Goal: Task Accomplishment & Management: Complete application form

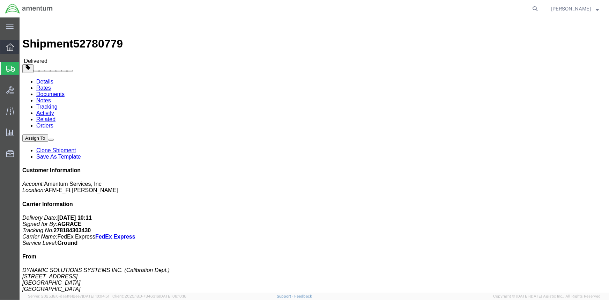
click at [13, 47] on icon at bounding box center [10, 47] width 8 height 8
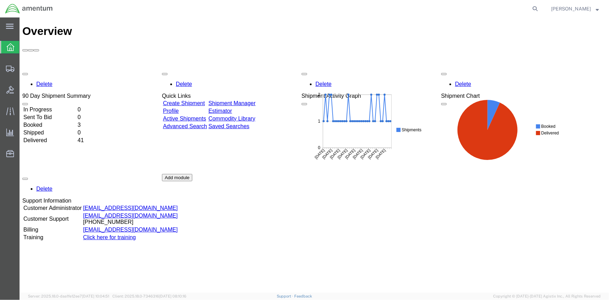
click at [188, 100] on link "Create Shipment" at bounding box center [184, 103] width 42 height 6
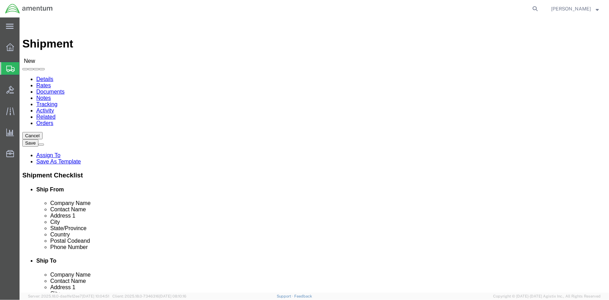
select select
click input "text"
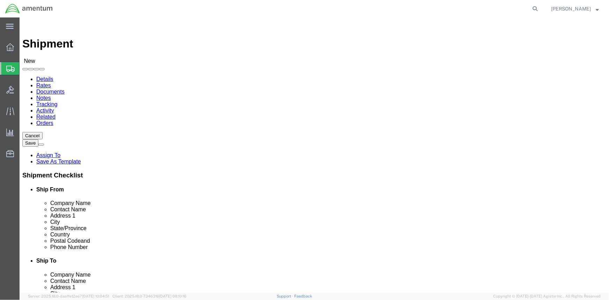
paste input "[PERSON_NAME]"
type input "[PERSON_NAME]"
click p "- AMENTUM - ([PERSON_NAME]) BLDG P-[STREET_ADDRESS][PERSON_NAME][PERSON_NAME][P…"
select select
type input "AMENTUM"
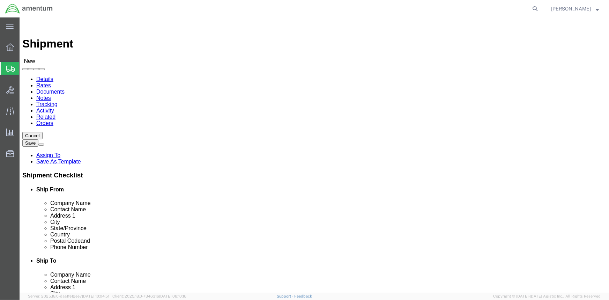
type input "[PERSON_NAME]"
type input "BLDG P-[STREET_ADDRESS][PERSON_NAME]"
type input "[PERSON_NAME] AAF"
type input "[GEOGRAPHIC_DATA][PERSON_NAME]"
type input "28310"
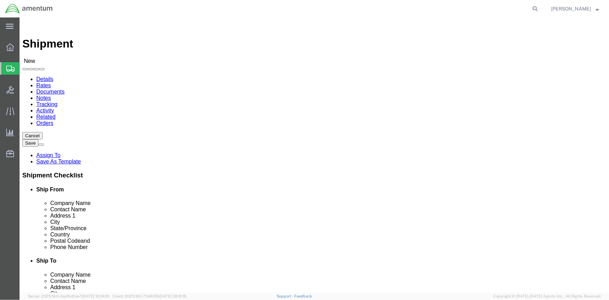
type input "[PHONE_NUMBER]"
select select "NC"
type input "[PERSON_NAME]"
click input "text"
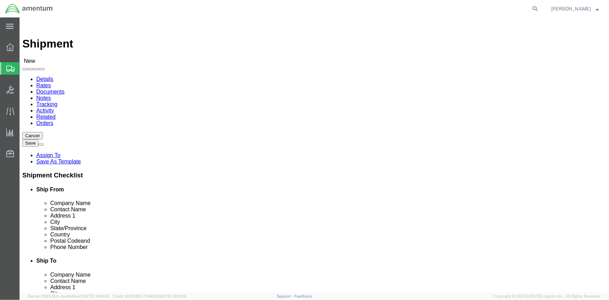
click input "text"
paste input "[PERSON_NAME]"
type input "[PERSON_NAME]"
click p "- AOAP Laboratory - (ATTN: [PERSON_NAME]) BLDG [STREET_ADDRESS]"
select select
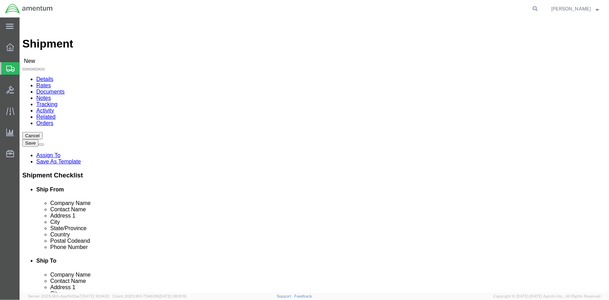
type input "AOAP Laboratory"
type input "ATTN: [PERSON_NAME]"
type input "BLDG [STREET_ADDRESS]"
type input "Redstone Arsenal"
type input "35898"
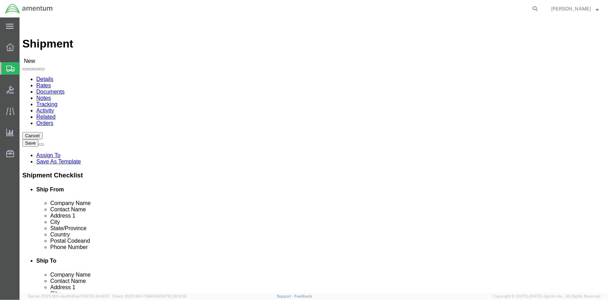
type input "[PHONE_NUMBER]"
select select "AL"
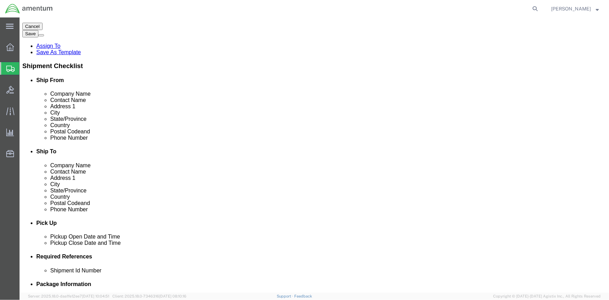
scroll to position [127, 0]
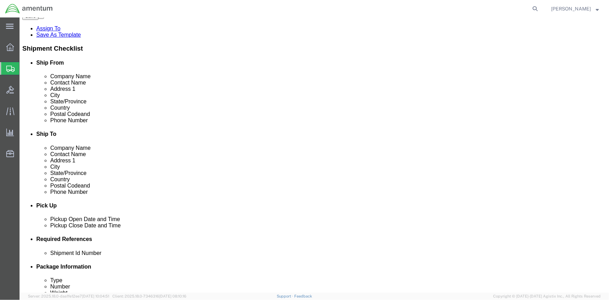
type input "ATTN: [PERSON_NAME]"
click div
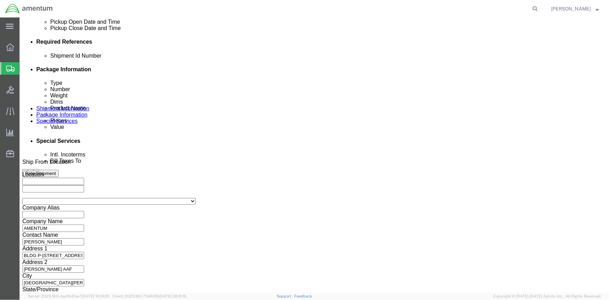
click button "Apply"
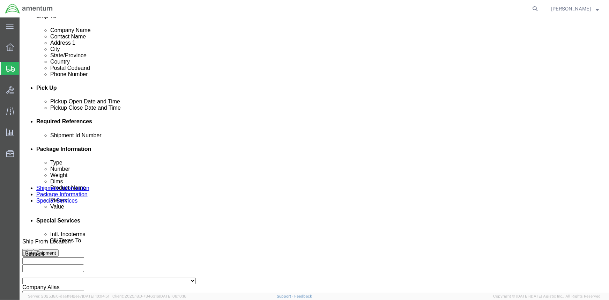
scroll to position [229, 0]
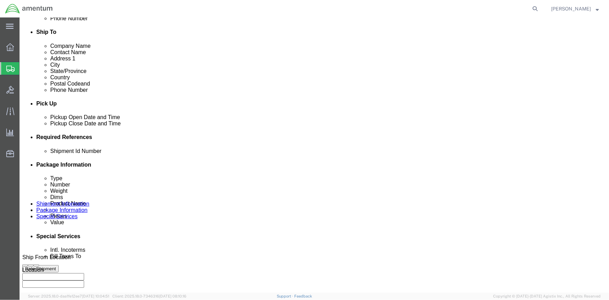
click div
click button "Apply"
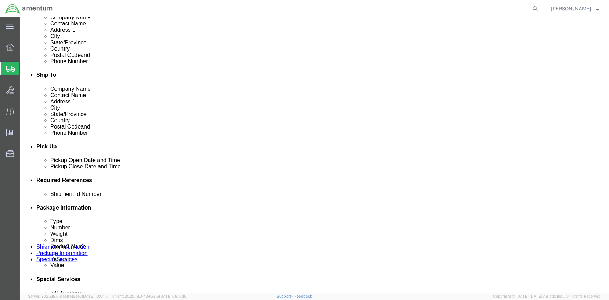
scroll to position [197, 0]
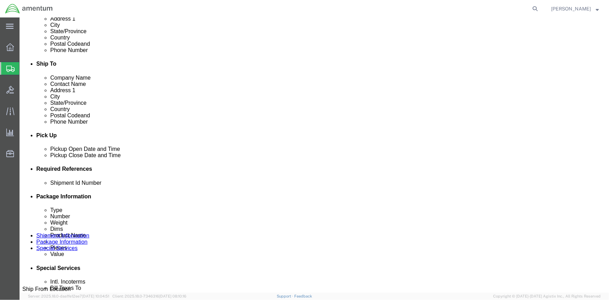
click button "Add reference"
click input "text"
paste input "1521CH.023"
type input "1521CH.023"
click select "Select Account Type Activity ID Airline Appointment Number ASN Batch Request # …"
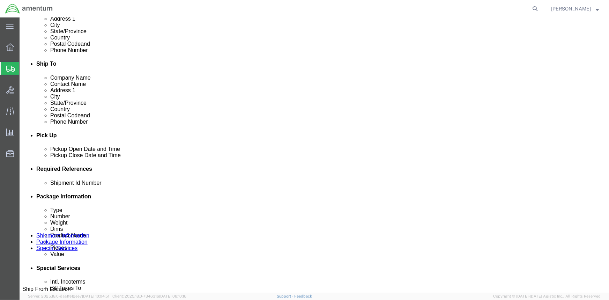
select select "INVOICE"
click select "Select Account Type Activity ID Airline Appointment Number ASN Batch Request # …"
click input "text"
paste input "1521CH.023"
type input "1521CH.023"
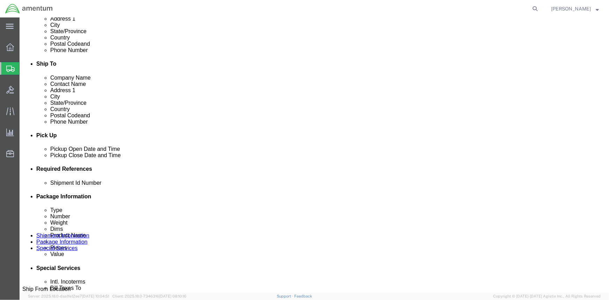
click button "Add reference"
click select "Select Account Type Activity ID Airline Appointment Number ASN Batch Request # …"
select select "PROJNUM"
click select "Select Account Type Activity ID Airline Appointment Number ASN Batch Request # …"
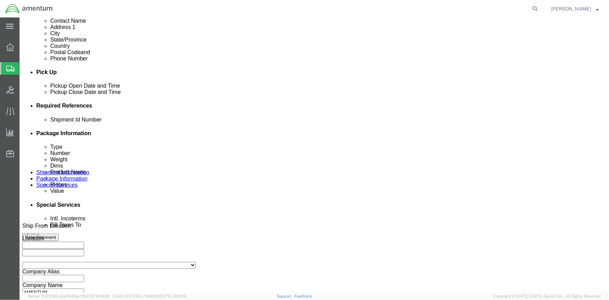
scroll to position [260, 0]
click input "text"
paste input "4998.R.1521.CH.CF.1E.FLBR.00"
type input "4998.R.1521.CH.CF.1E.FLBR.00"
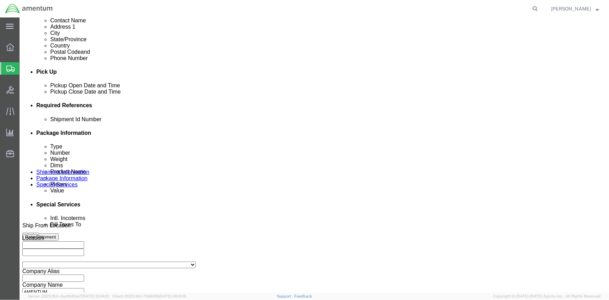
click button "Add reference"
click select "Select Account Type Activity ID Airline Appointment Number ASN Batch Request # …"
select select "PURCHORD"
click select "Select Account Type Activity ID Airline Appointment Number ASN Batch Request # …"
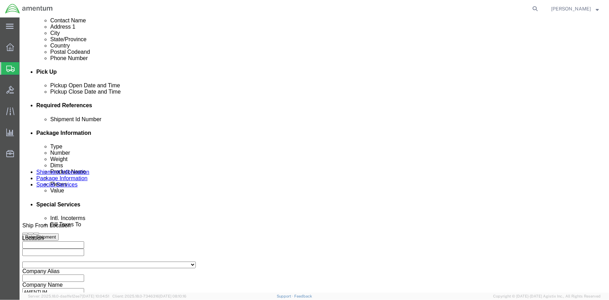
click input "text"
paste input "4998.R.1521.CH.CF.1E.FLBR.00"
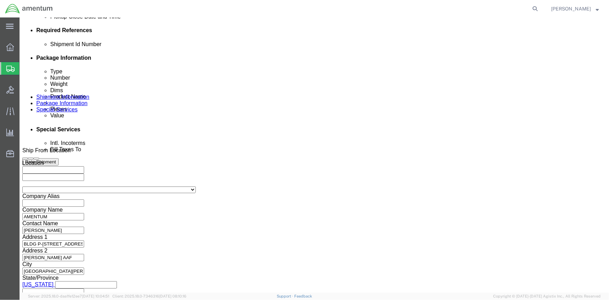
scroll to position [337, 0]
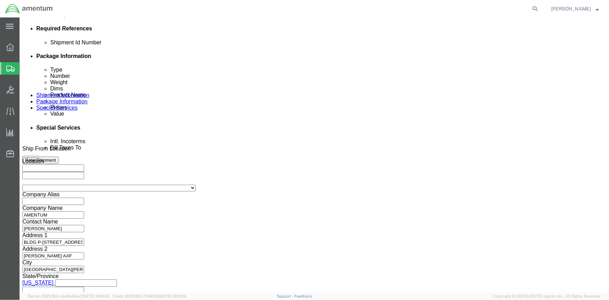
type input "4998.R.1521.CH.CF.1E.FLBR.00"
click button "Continue"
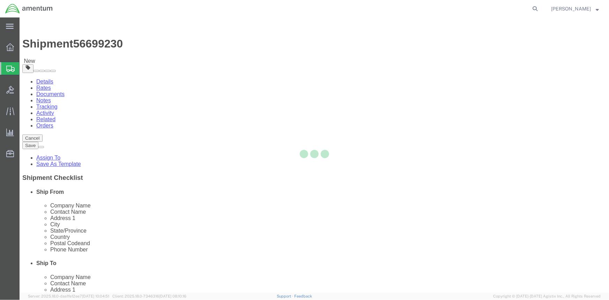
select select "CBOX"
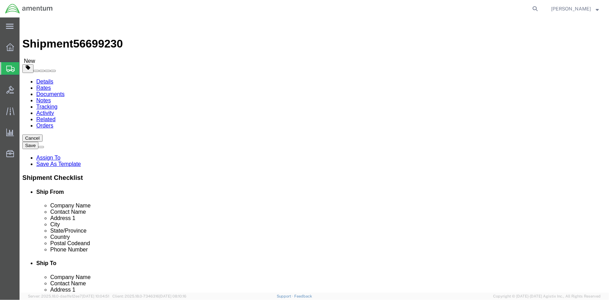
click input "text"
type input "8"
type input "6"
type input "5"
drag, startPoint x: 98, startPoint y: 165, endPoint x: 76, endPoint y: 167, distance: 22.5
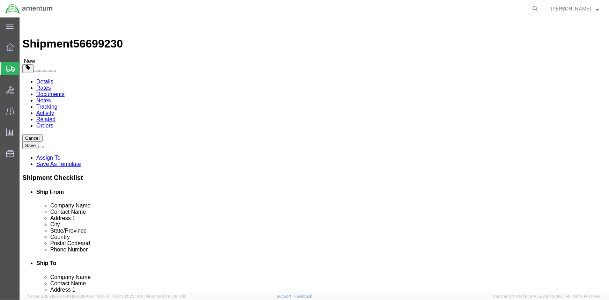
click div "Weight 0.00 Select kgs lbs Ship. t°"
type input "2"
click div "Package Content # 1 x Package Type Select BCK Boxes Bale(s) Basket(s) Bolt(s) B…"
click link "Add Content"
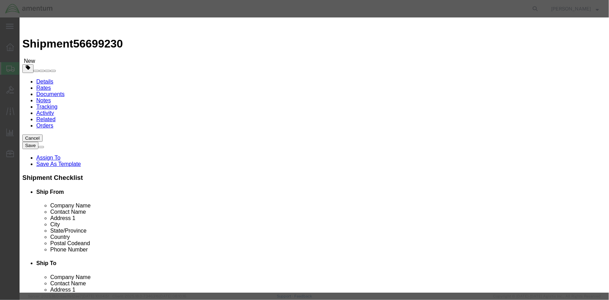
click input "text"
paste input "Oil Sample UH-60L 1120521 Tail Rotor Gearbox"
type input "Oil Sample UH-60L 1120521 Tail Rotor Gearbox"
drag, startPoint x: 182, startPoint y: 63, endPoint x: 175, endPoint y: 65, distance: 7.6
click input "0"
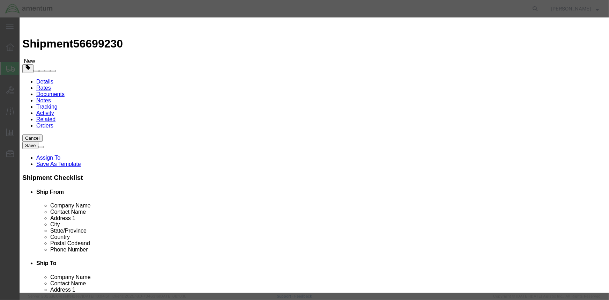
type input "1"
click input "text"
type input "5"
click label
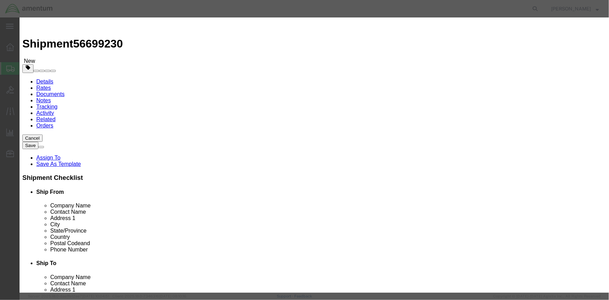
click input "checkbox"
checkbox input "true"
click input "5"
type input "1"
click div "Save & Add Another Save & Close Close"
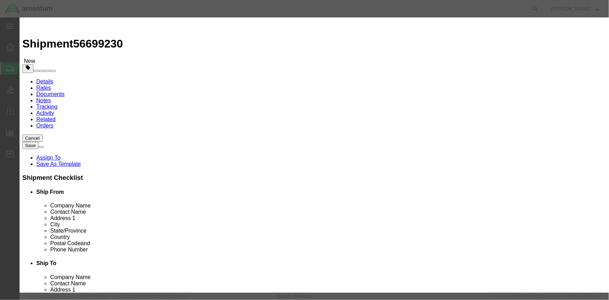
click div
drag, startPoint x: 201, startPoint y: 52, endPoint x: 168, endPoint y: 52, distance: 32.8
click div "Oil Sample UH-60L 1120521 Tail Rotor Gearbox"
click input "UH-60L 1120521 Tail Rotor Gearbox"
paste input "Oil Sample"
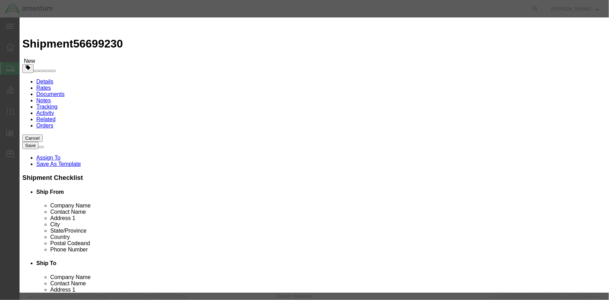
type input "UH-60L 1120521 Tail Rotor Gearbox Oil Sample"
click label "GL Reference"
click button "Save & Close"
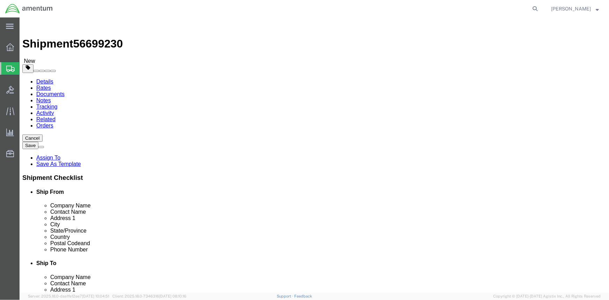
click div "Package Content # 1 x Package Type Select BCK Boxes Bale(s) Basket(s) Bolt(s) B…"
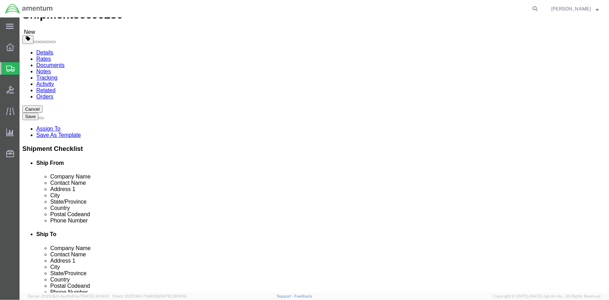
click button "Rate Shipment"
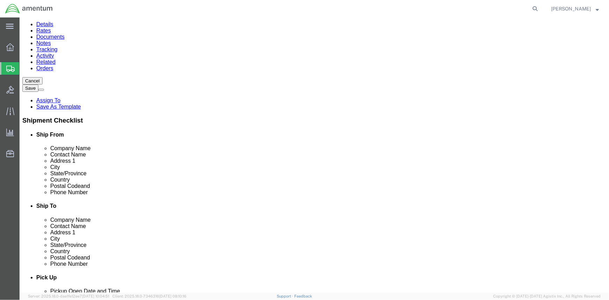
scroll to position [58, 0]
click button "Save"
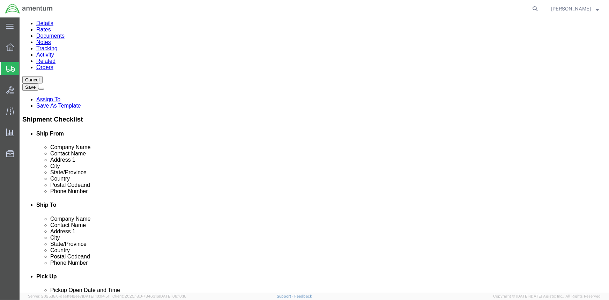
click div "Shipment Checklist Ship From Company Name Contact Name Address 1 City State/Pro…"
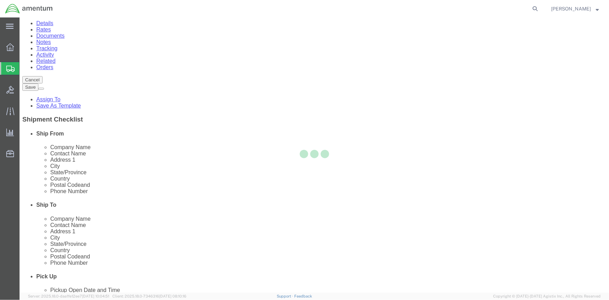
click at [578, 45] on div at bounding box center [314, 154] width 589 height 275
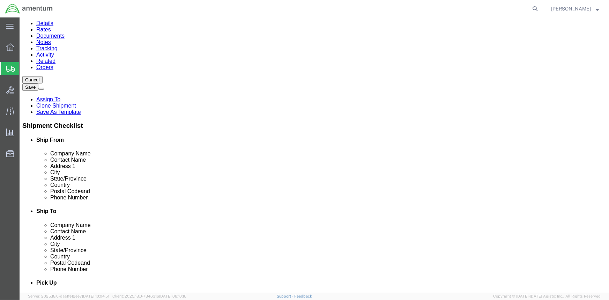
click div
click div "Package Content # 1 x Package Type Select BCK Boxes Bale(s) Basket(s) Bolt(s) B…"
drag, startPoint x: 26, startPoint y: 150, endPoint x: 208, endPoint y: 174, distance: 183.5
click div "Package Content # 1 x Package Type Select BCK Boxes Bale(s) Basket(s) Bolt(s) B…"
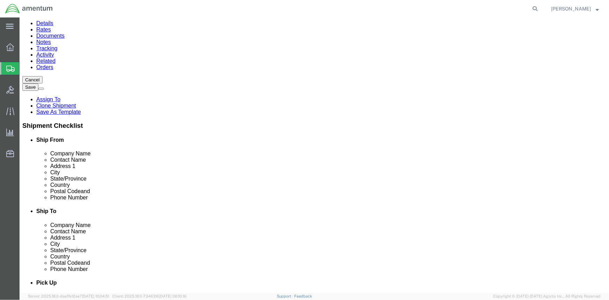
drag, startPoint x: 350, startPoint y: 70, endPoint x: 97, endPoint y: 85, distance: 253.5
click div "Package Content # 1 x Package Type Select BCK Boxes Bale(s) Basket(s) Bolt(s) B…"
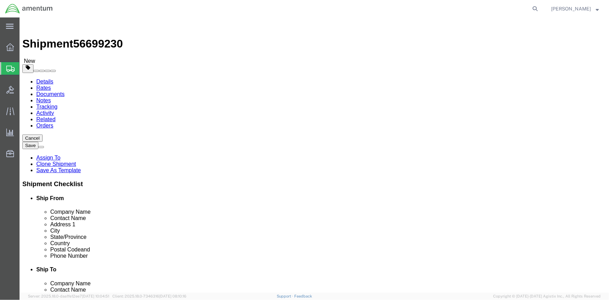
scroll to position [31, 0]
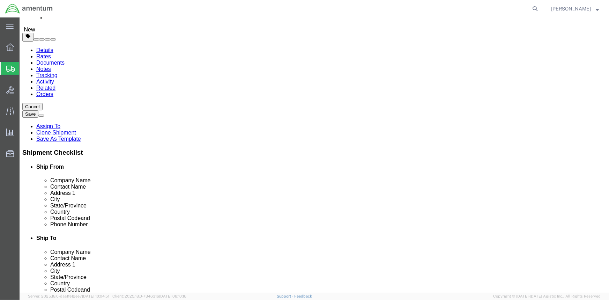
drag, startPoint x: 34, startPoint y: 180, endPoint x: 57, endPoint y: 200, distance: 30.7
click span "Proper Shipping Name is required, UN # is required, Hazmat Class is required, C…"
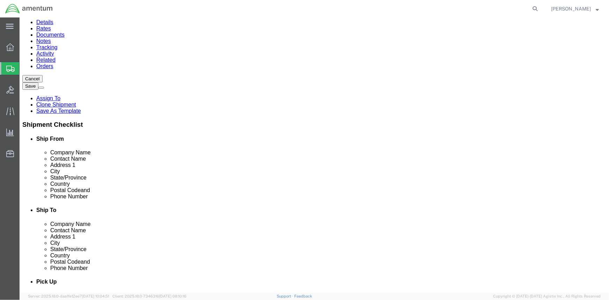
scroll to position [83, 0]
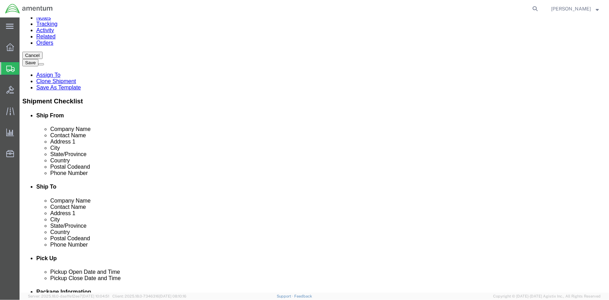
click button "Rate Shipment"
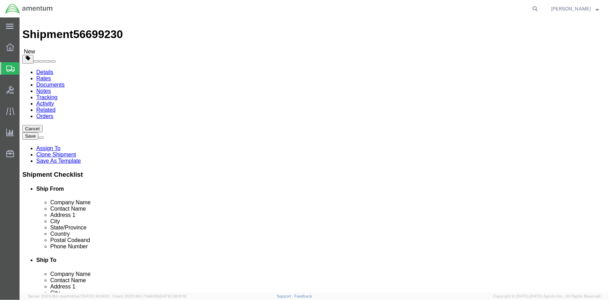
scroll to position [0, 0]
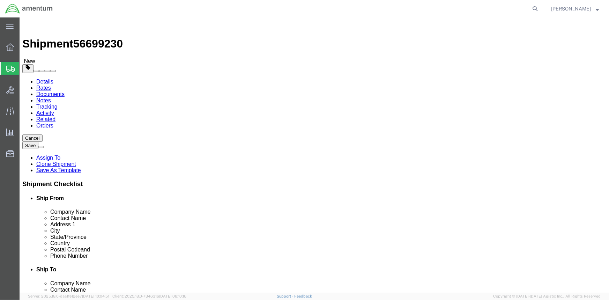
click span "56699230"
drag, startPoint x: 16, startPoint y: 8, endPoint x: 23, endPoint y: 8, distance: 7.4
click div "Shipment 56699230 New"
click h1 "Shipment 56699230"
drag, startPoint x: 19, startPoint y: 8, endPoint x: 93, endPoint y: 8, distance: 74.0
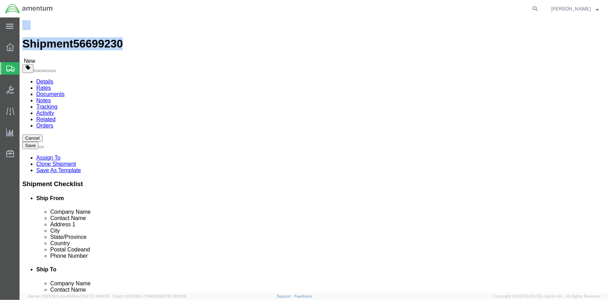
click h1 "Shipment 56699230"
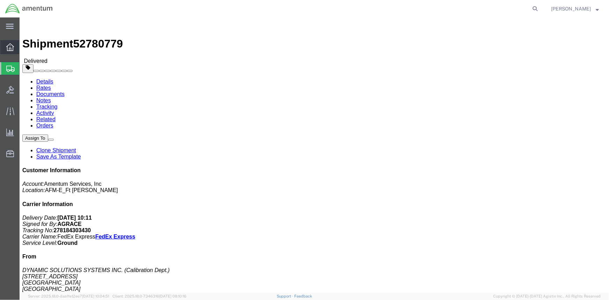
click at [5, 45] on div at bounding box center [10, 47] width 20 height 14
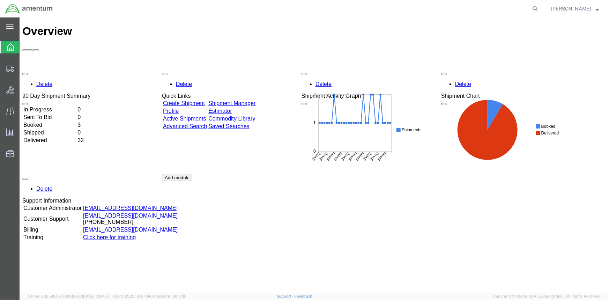
click at [7, 23] on svg-icon at bounding box center [10, 26] width 8 height 7
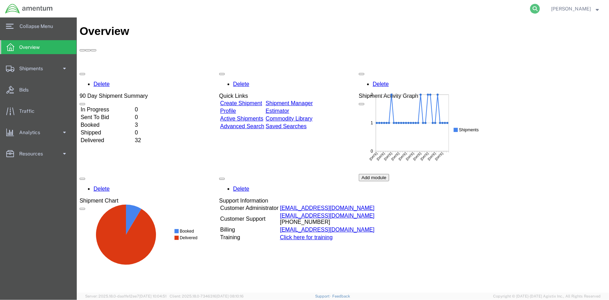
click at [530, 9] on icon at bounding box center [535, 9] width 10 height 10
click at [424, 10] on input "search" at bounding box center [424, 8] width 212 height 17
paste input "56699230"
type input "56699230"
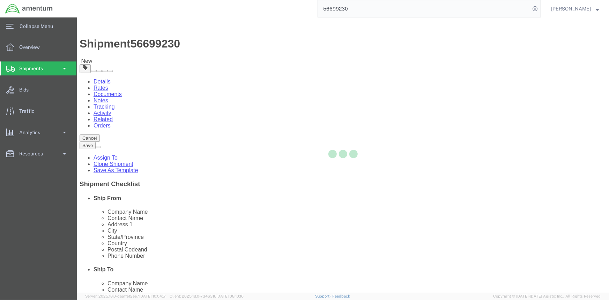
select select
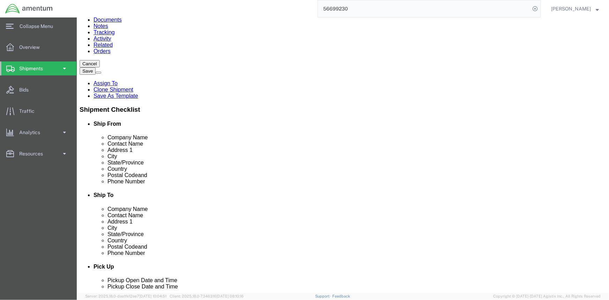
scroll to position [95, 0]
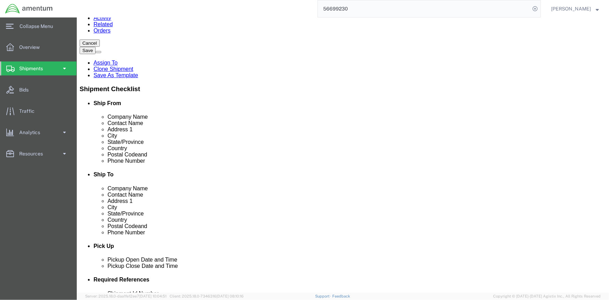
click button "Rate Shipment"
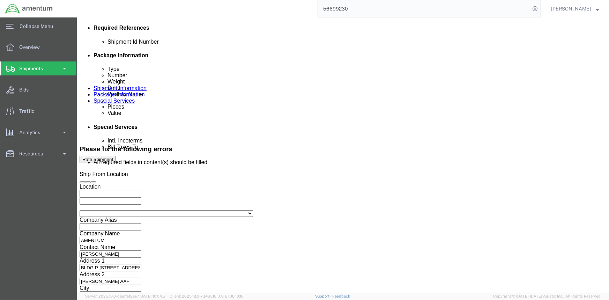
scroll to position [372, 0]
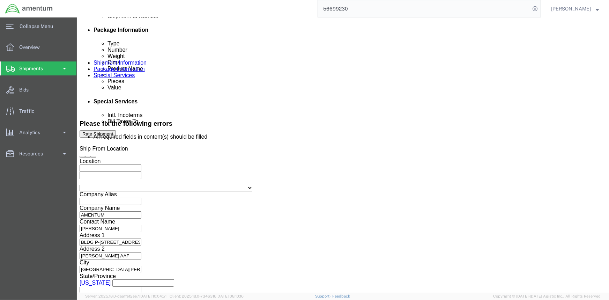
click button "Continue"
